Goal: Transaction & Acquisition: Book appointment/travel/reservation

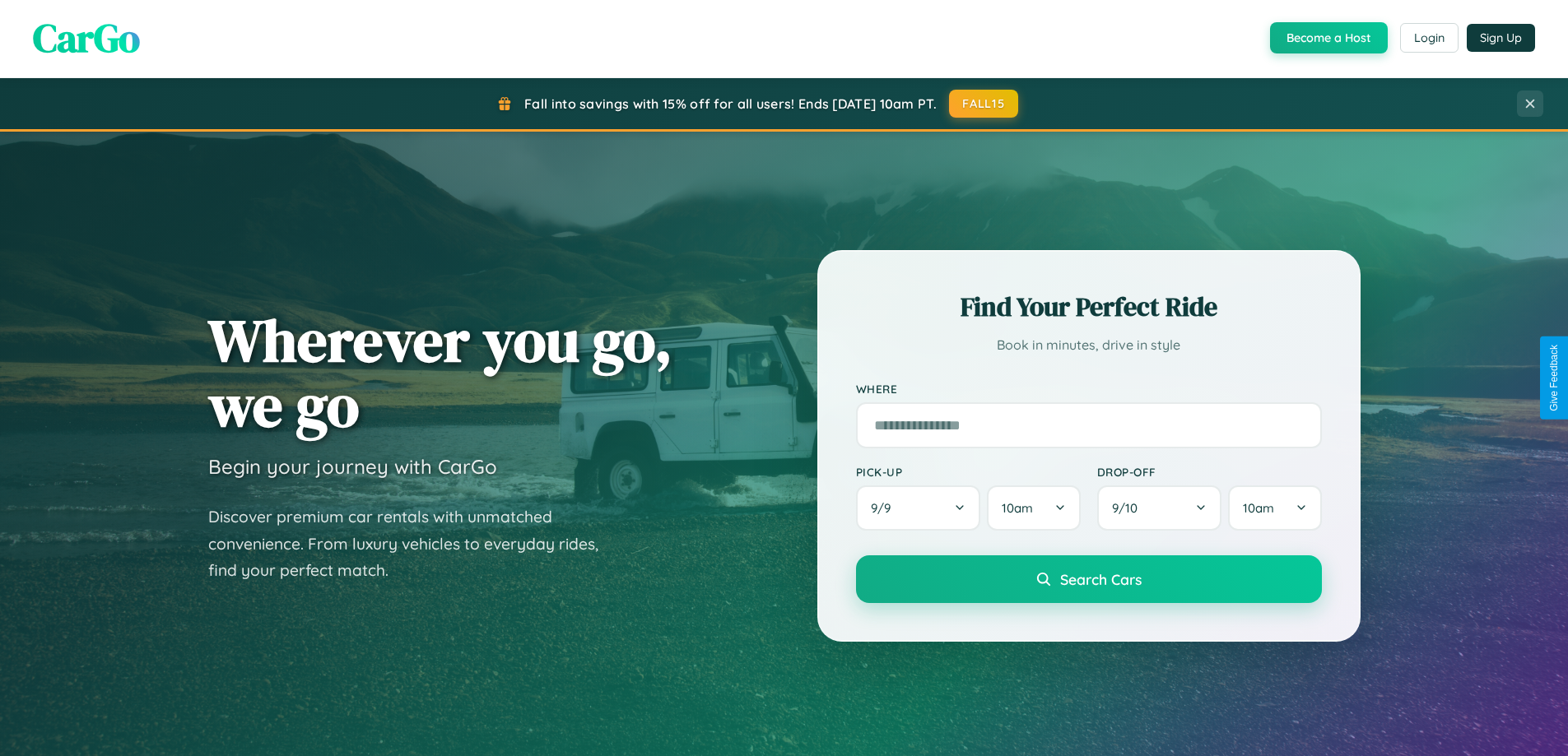
scroll to position [356, 0]
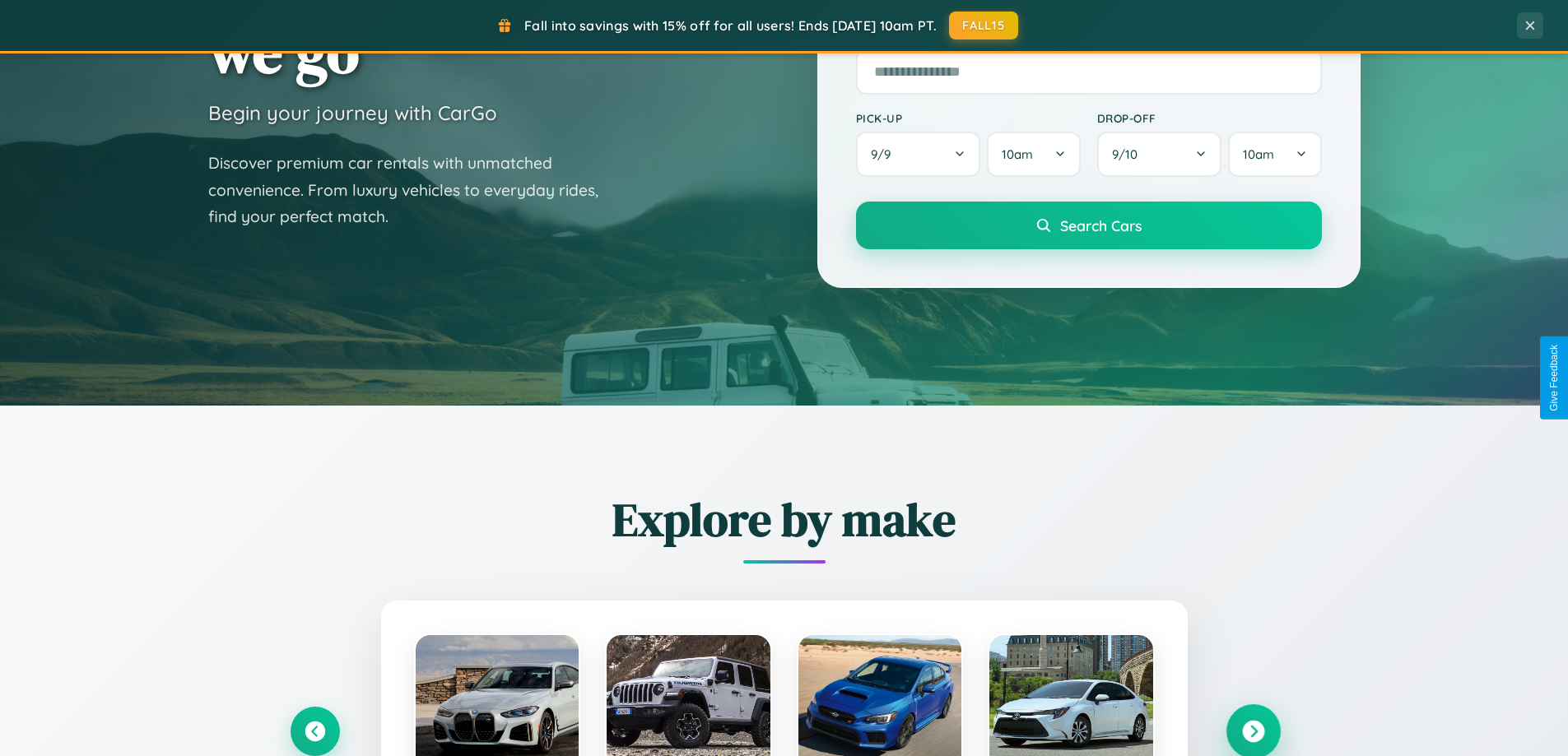
click at [1252, 731] on icon at bounding box center [1253, 732] width 22 height 22
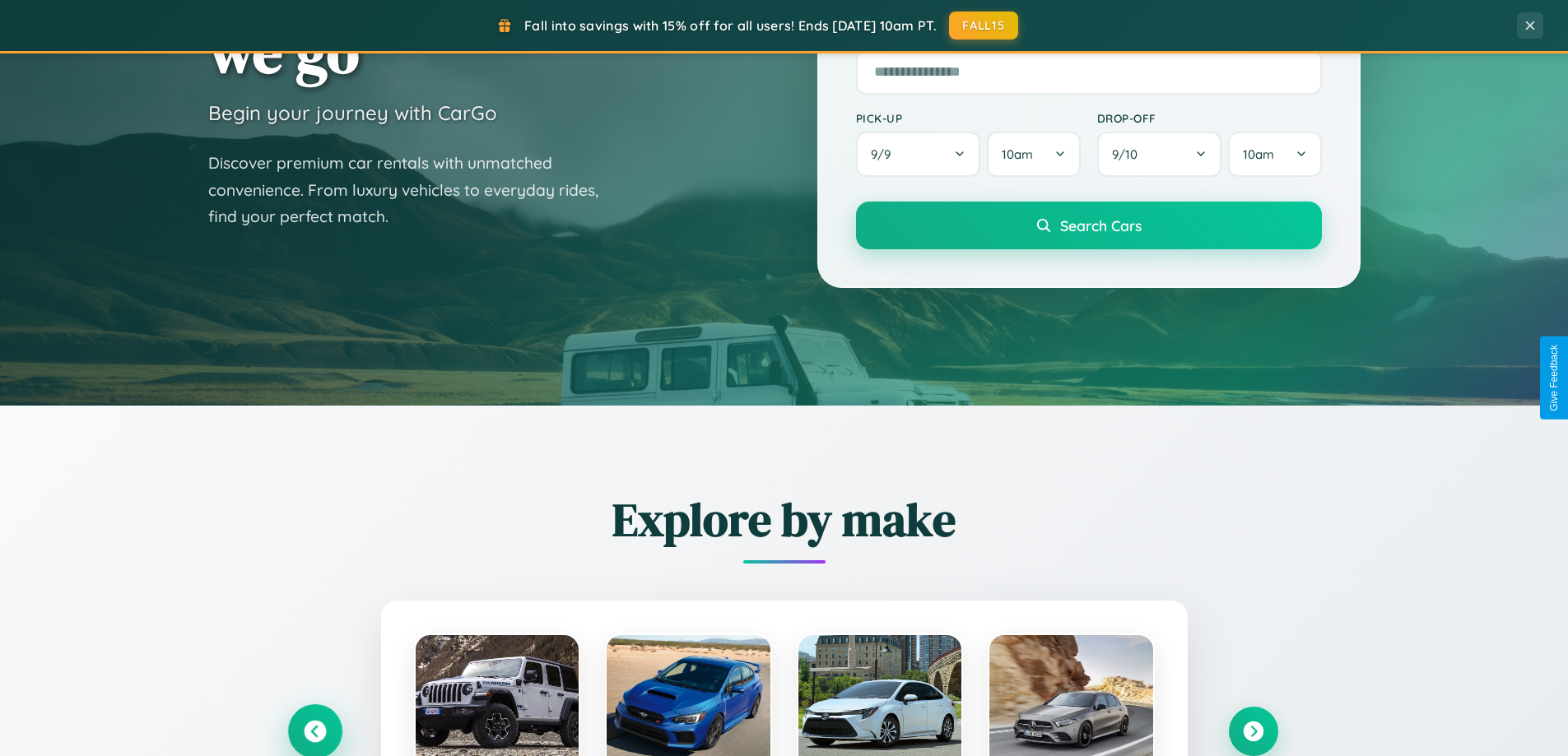
click at [315, 731] on icon at bounding box center [315, 732] width 22 height 22
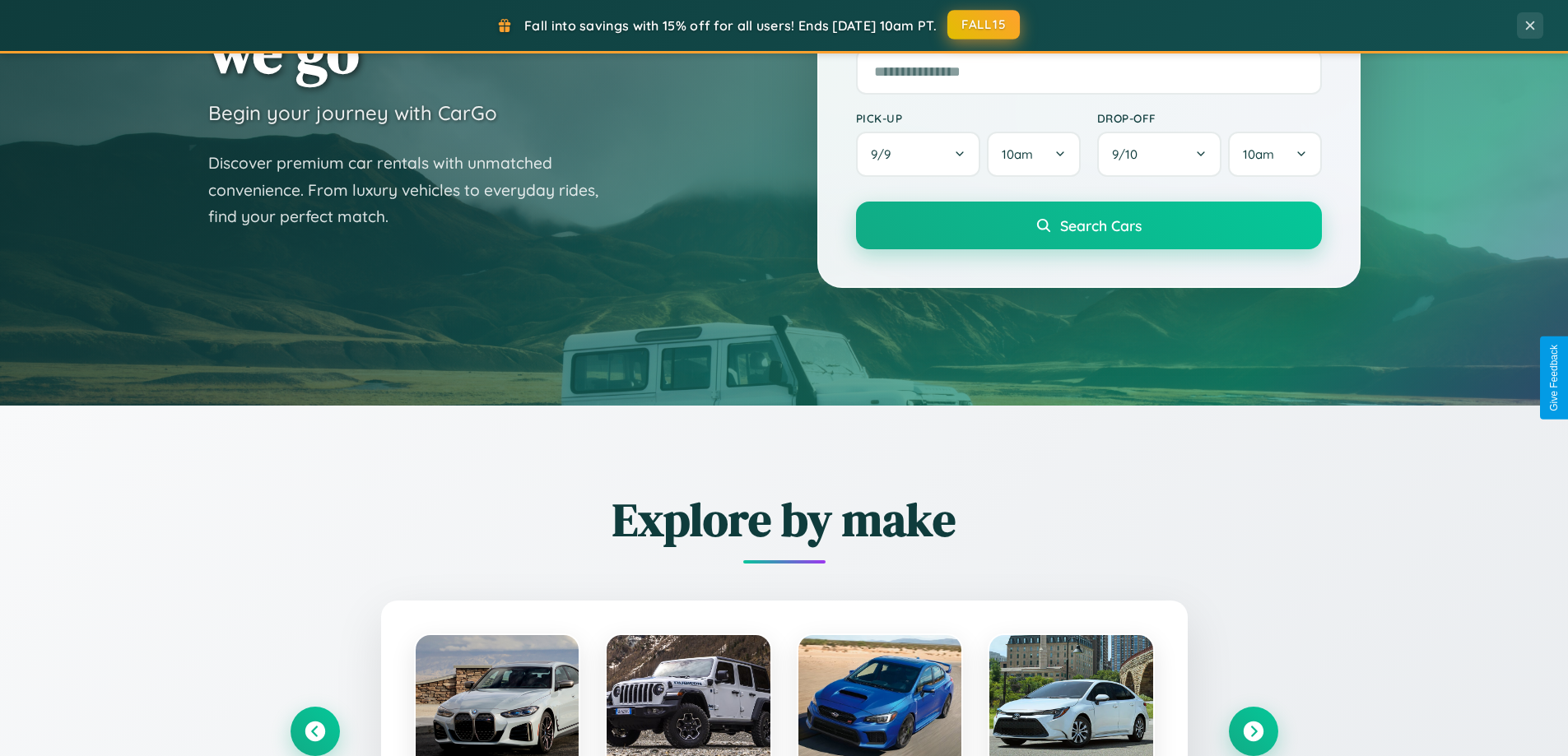
click at [984, 25] on button "FALL15" at bounding box center [983, 25] width 72 height 30
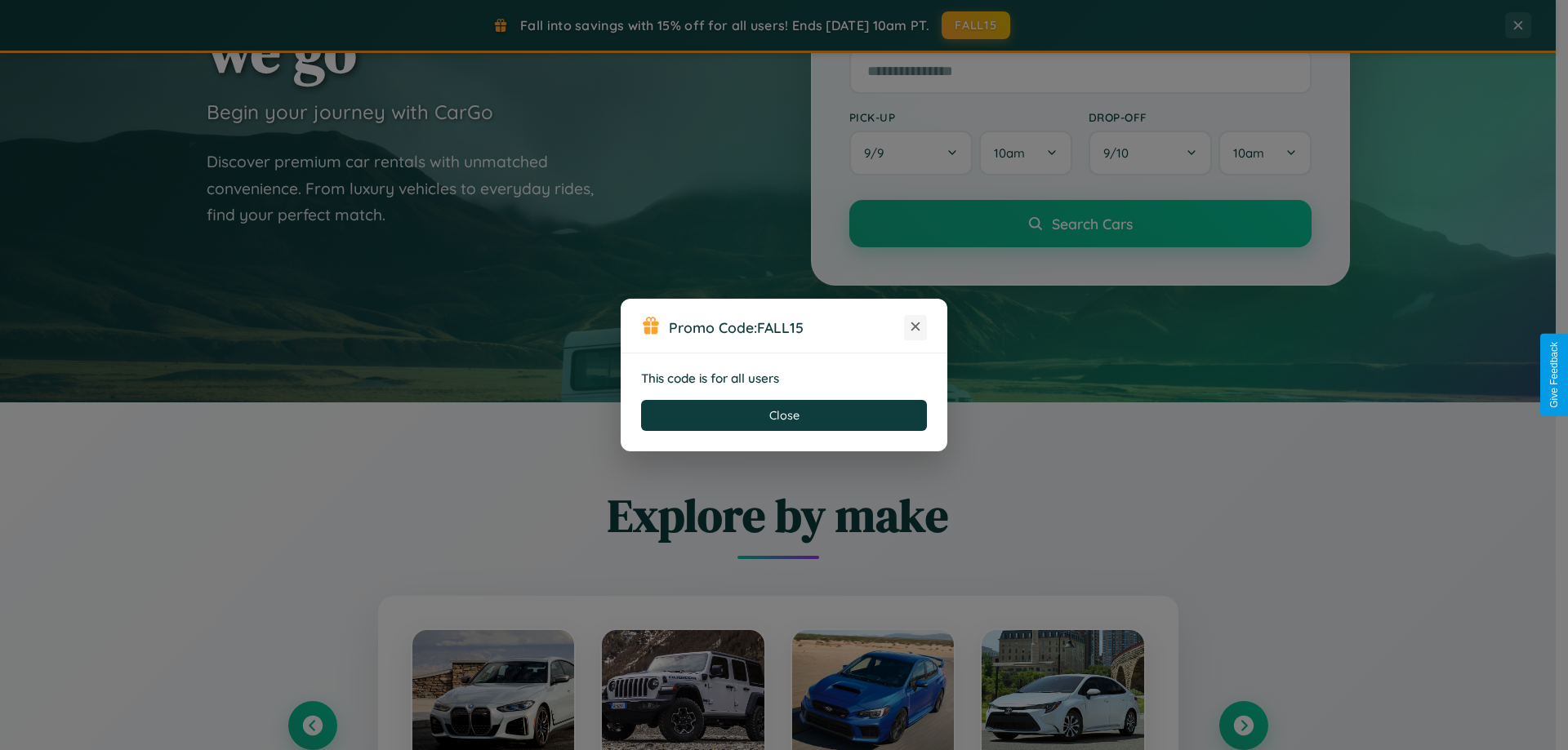
click at [915, 327] on icon at bounding box center [915, 326] width 16 height 16
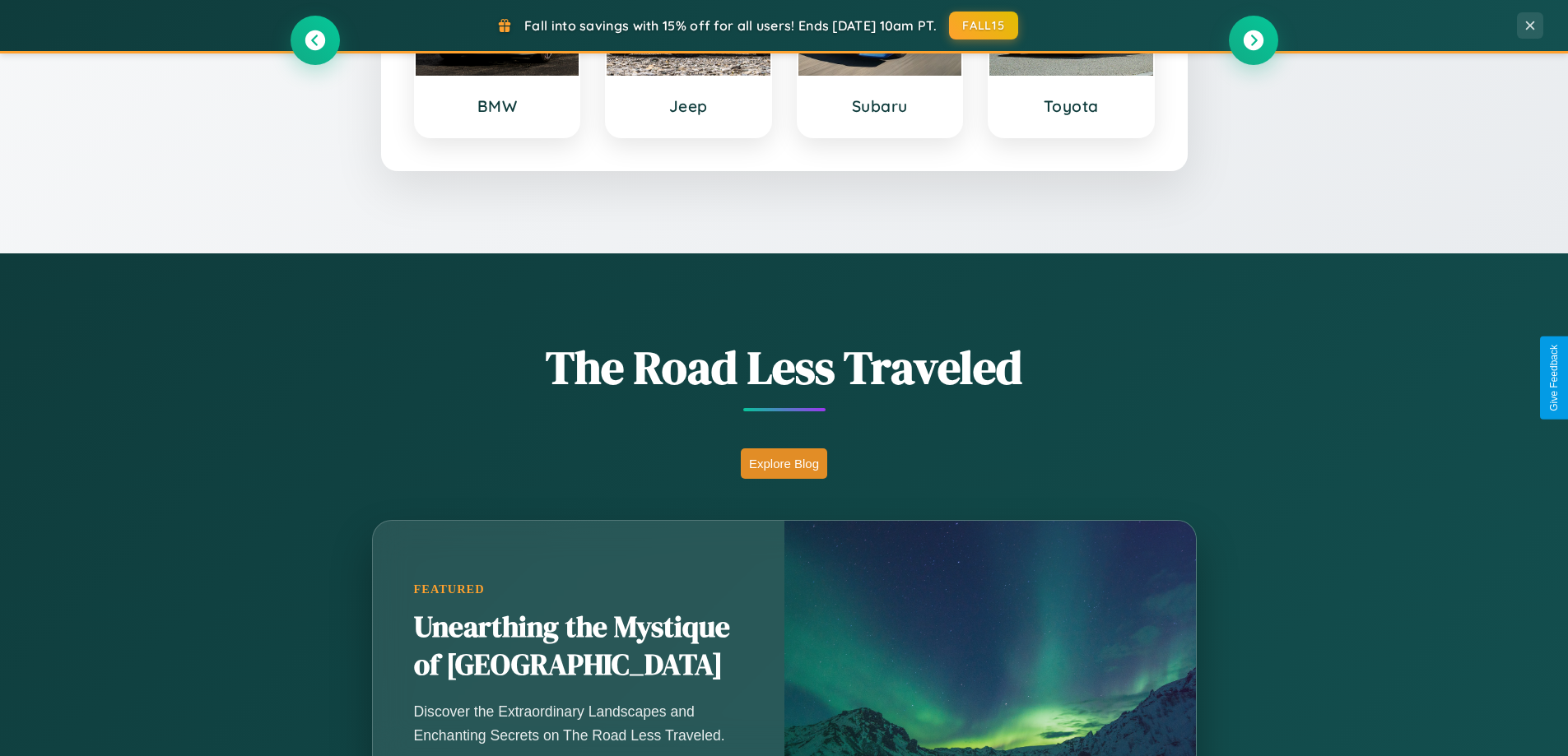
scroll to position [2645, 0]
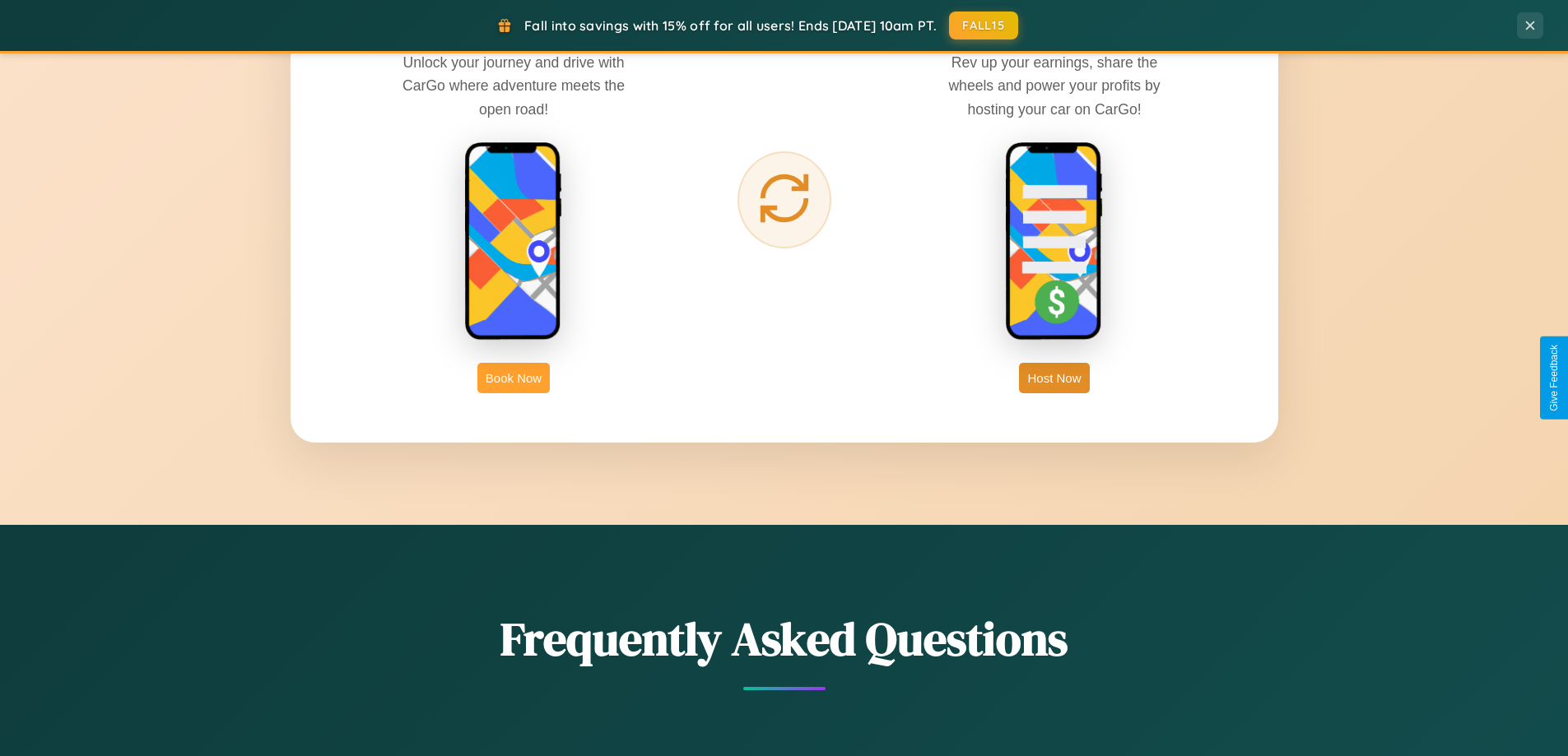
click at [513, 378] on button "Book Now" at bounding box center [513, 378] width 72 height 31
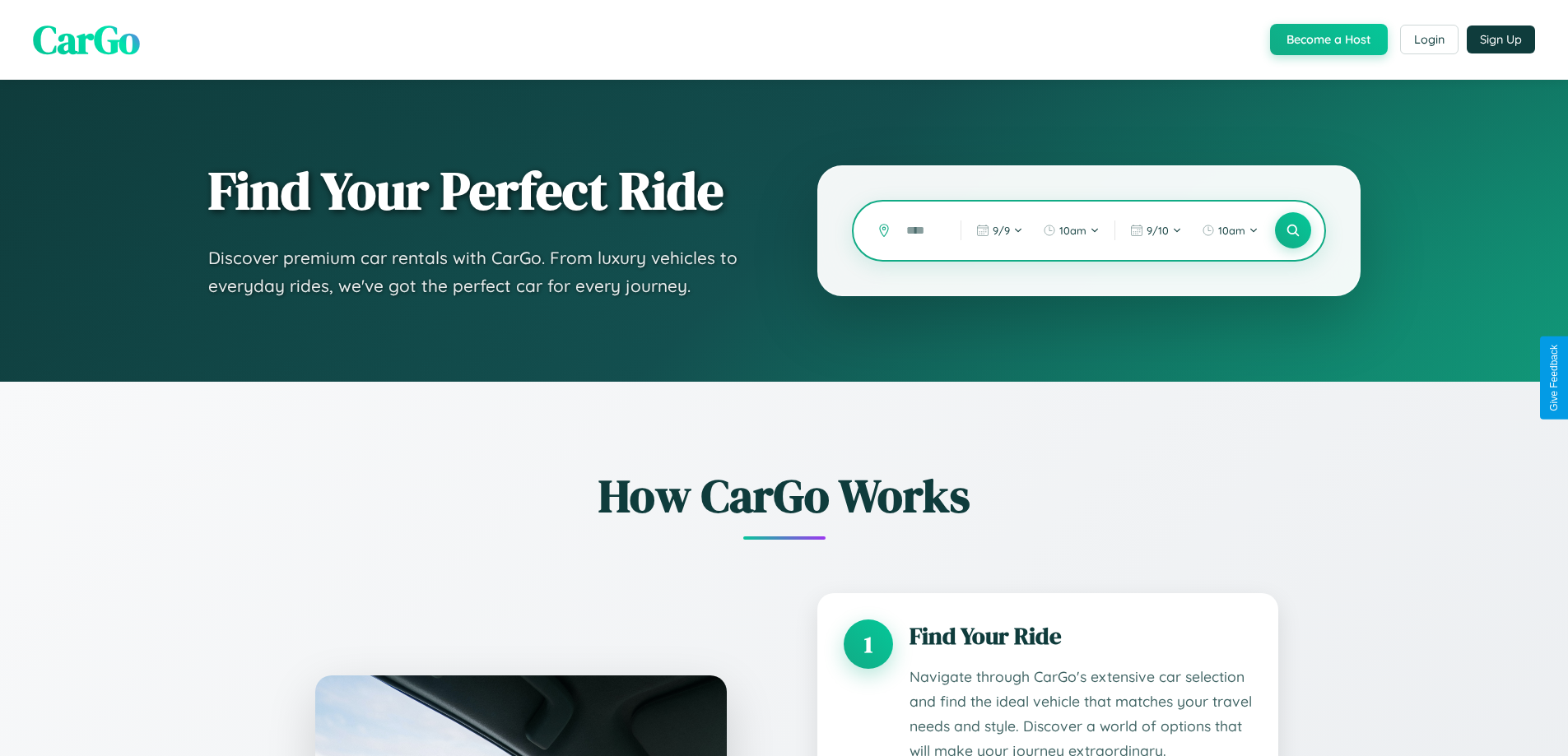
click at [921, 231] on input "text" at bounding box center [921, 231] width 46 height 29
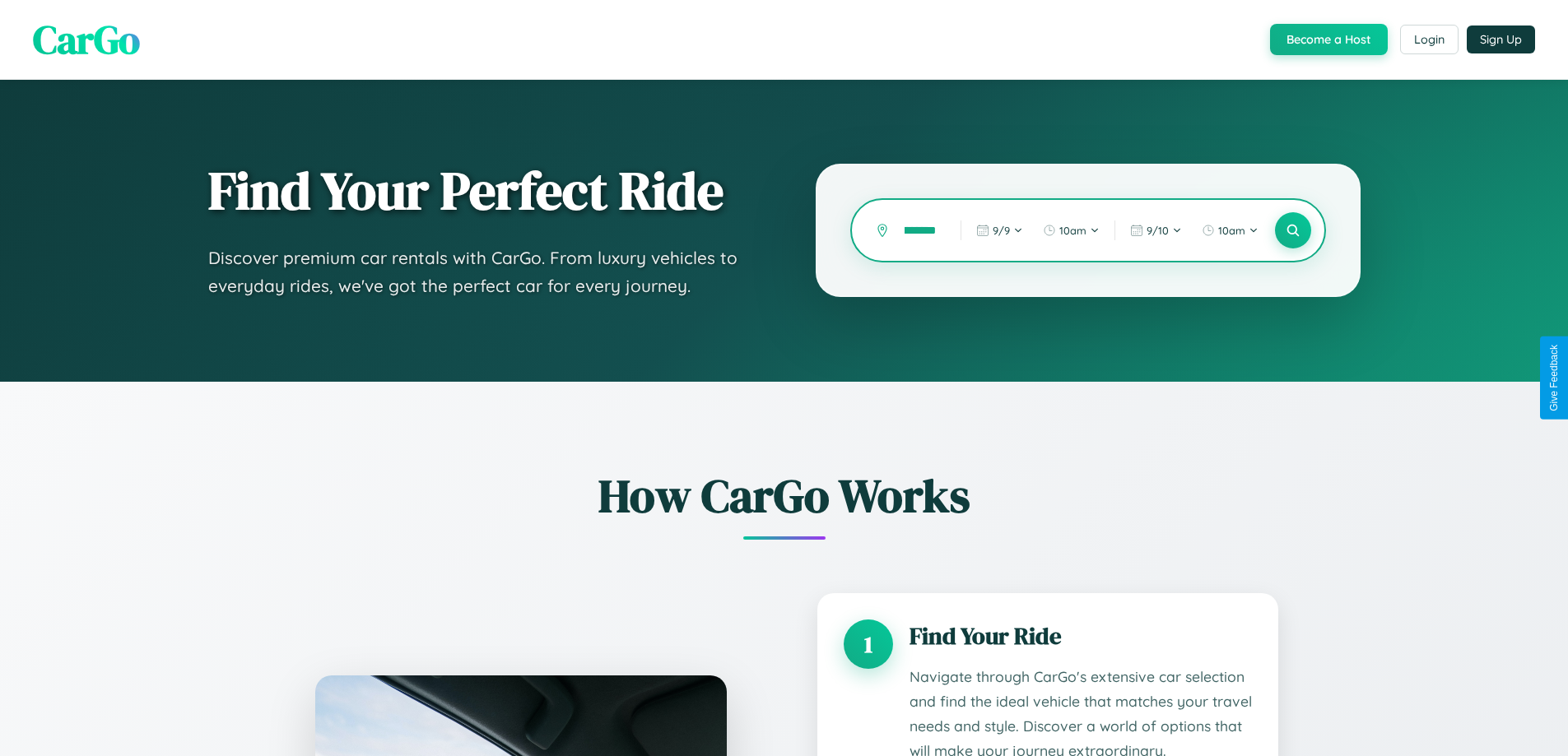
scroll to position [0, 35]
type input "**********"
click at [1292, 231] on icon at bounding box center [1292, 231] width 15 height 15
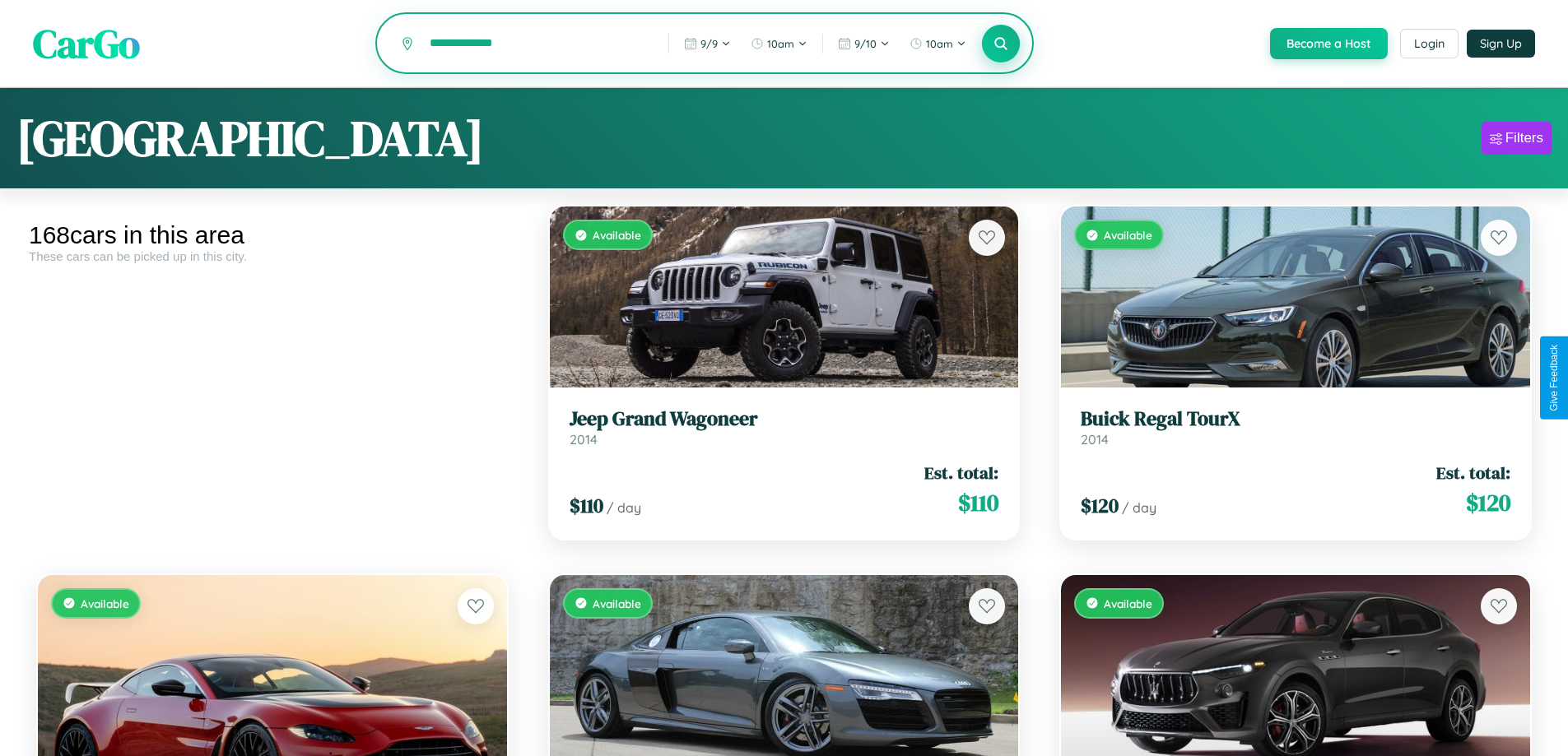
type input "**********"
click at [1000, 44] on icon at bounding box center [1001, 43] width 15 height 15
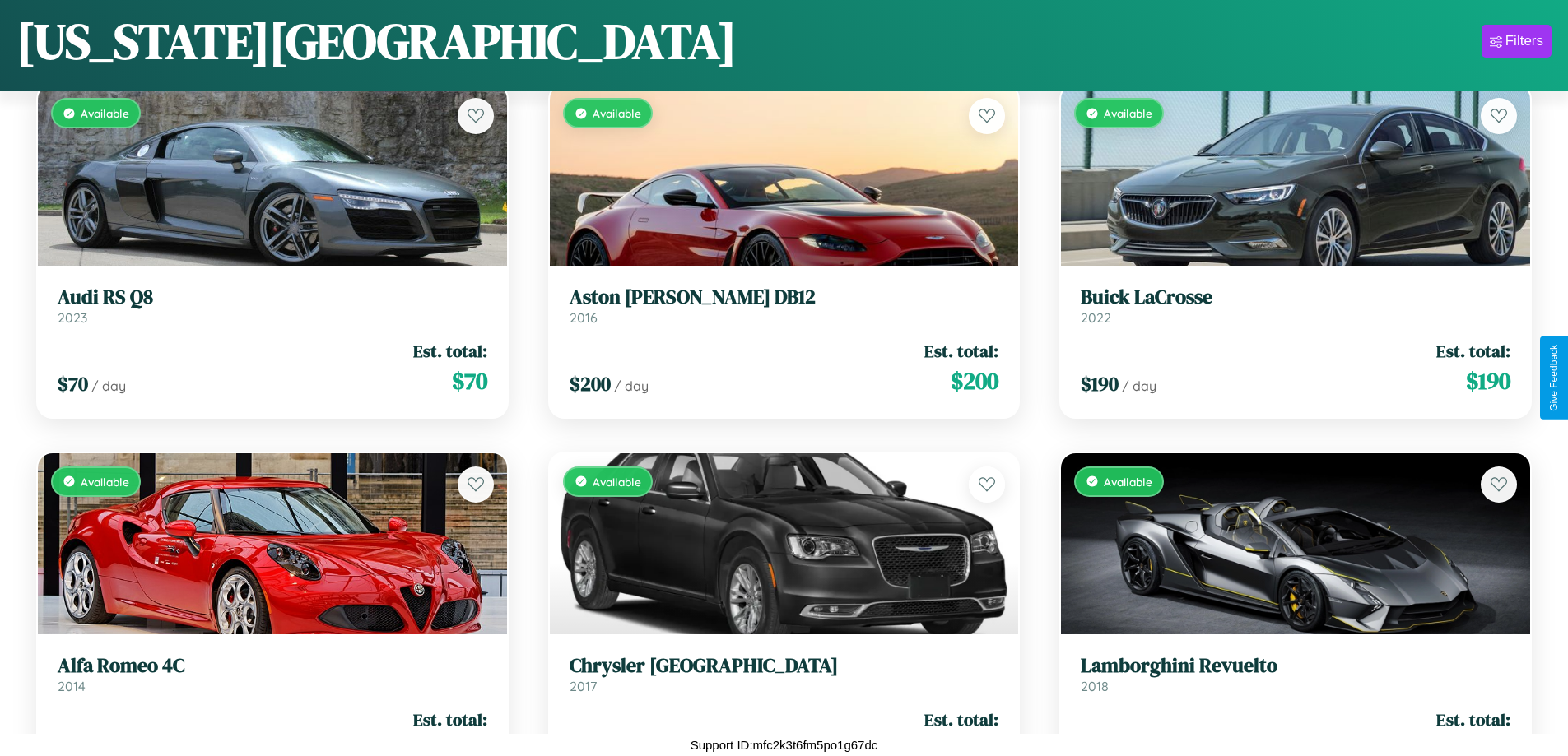
scroll to position [12393, 0]
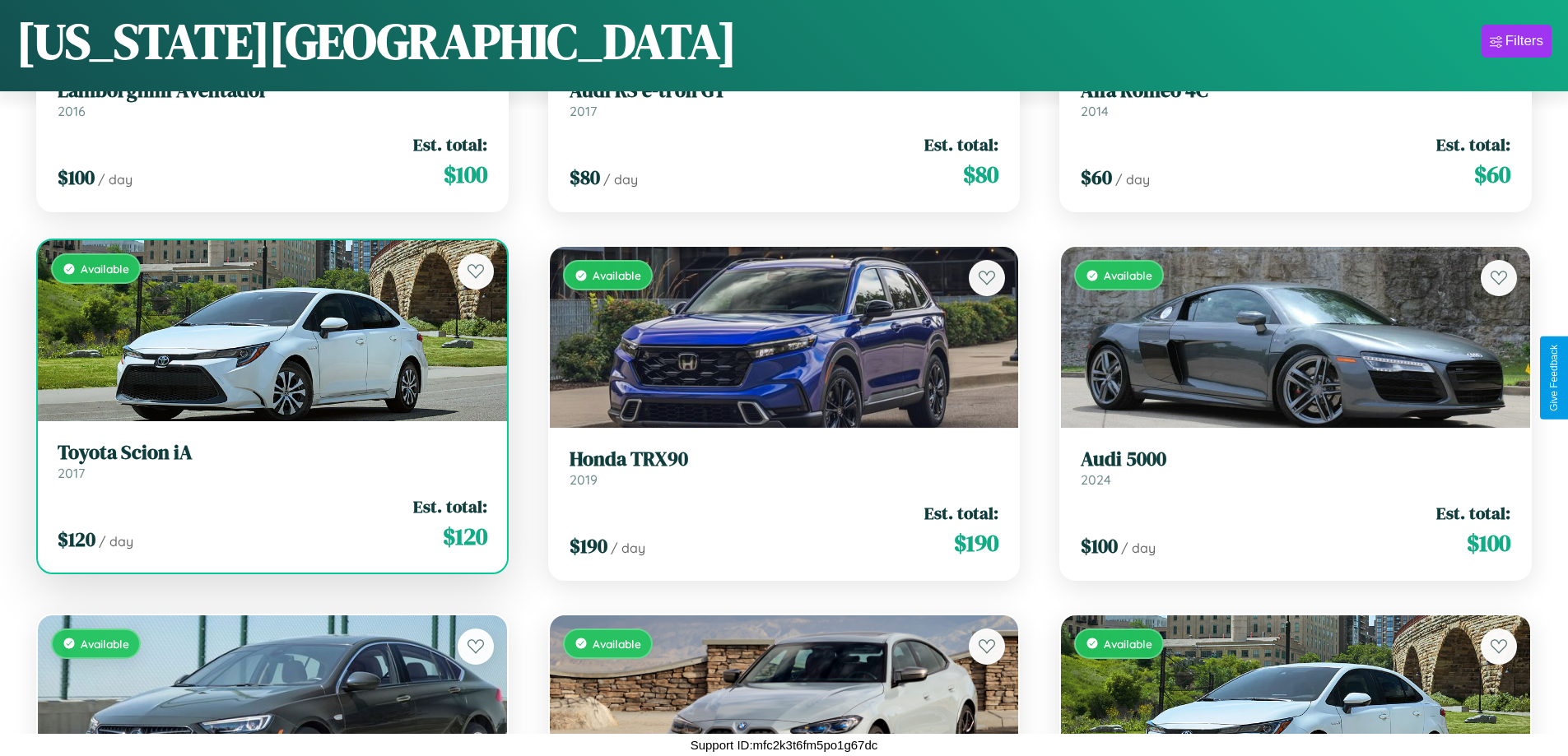
click at [270, 461] on h3 "Toyota Scion iA" at bounding box center [272, 453] width 429 height 24
